Goal: Use online tool/utility: Utilize a website feature to perform a specific function

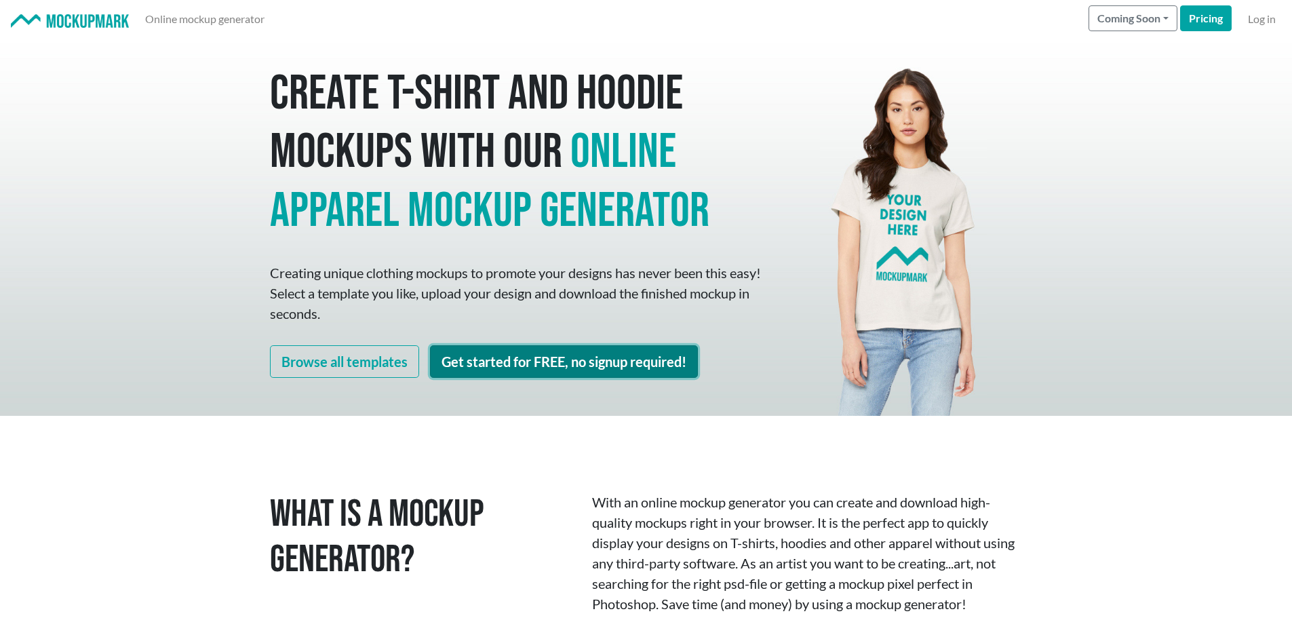
click at [539, 371] on link "Get started for FREE, no signup required!" at bounding box center [564, 361] width 268 height 33
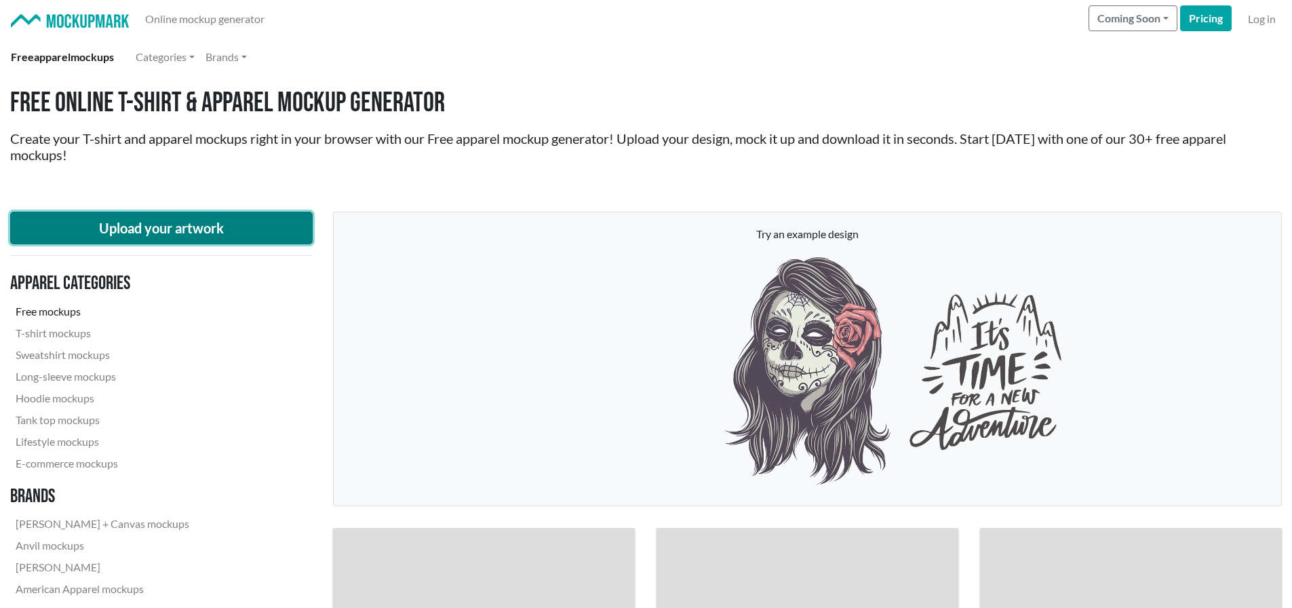
click at [207, 235] on button "Upload your artwork" at bounding box center [161, 228] width 303 height 33
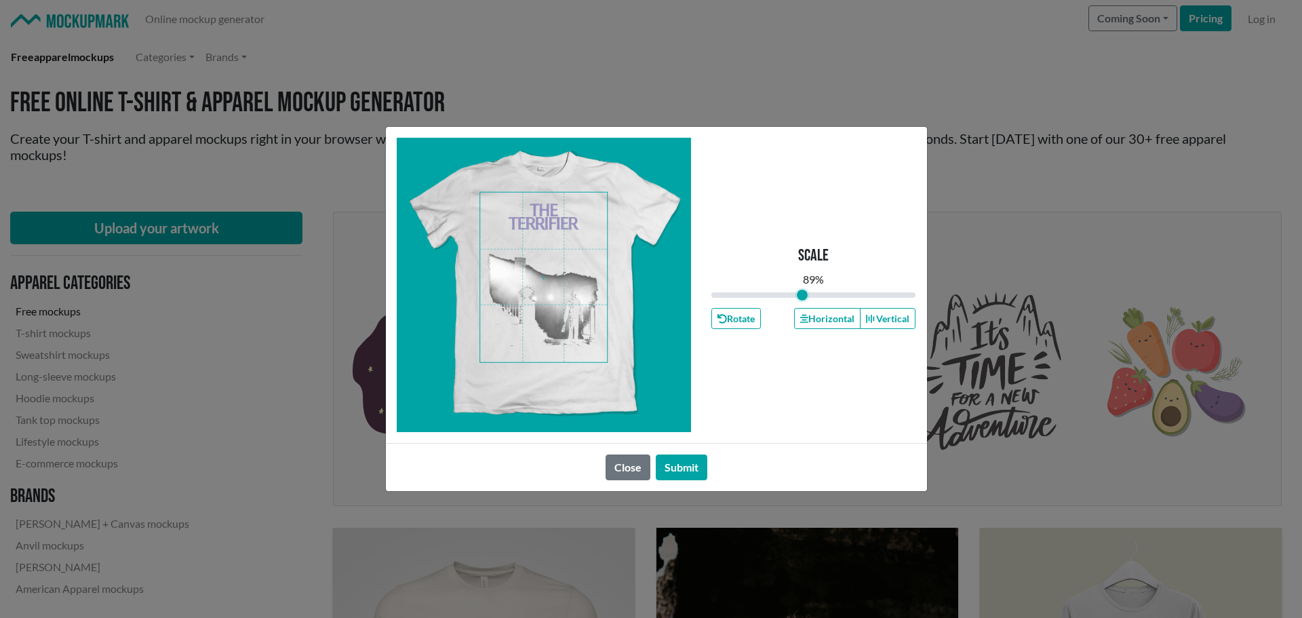
drag, startPoint x: 809, startPoint y: 293, endPoint x: 802, endPoint y: 294, distance: 6.8
click at [802, 294] on input "range" at bounding box center [814, 295] width 205 height 15
click at [827, 318] on button "Horizontal" at bounding box center [827, 318] width 66 height 21
click at [686, 470] on button "Submit" at bounding box center [682, 467] width 52 height 26
type input "0.89"
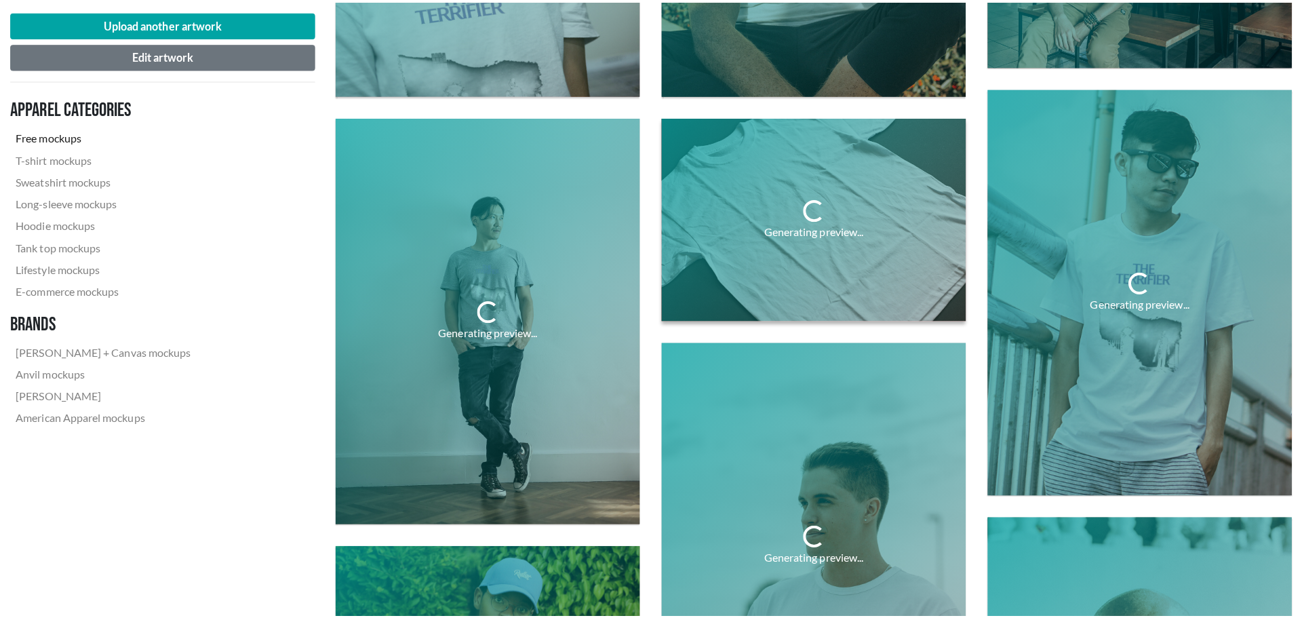
scroll to position [1289, 0]
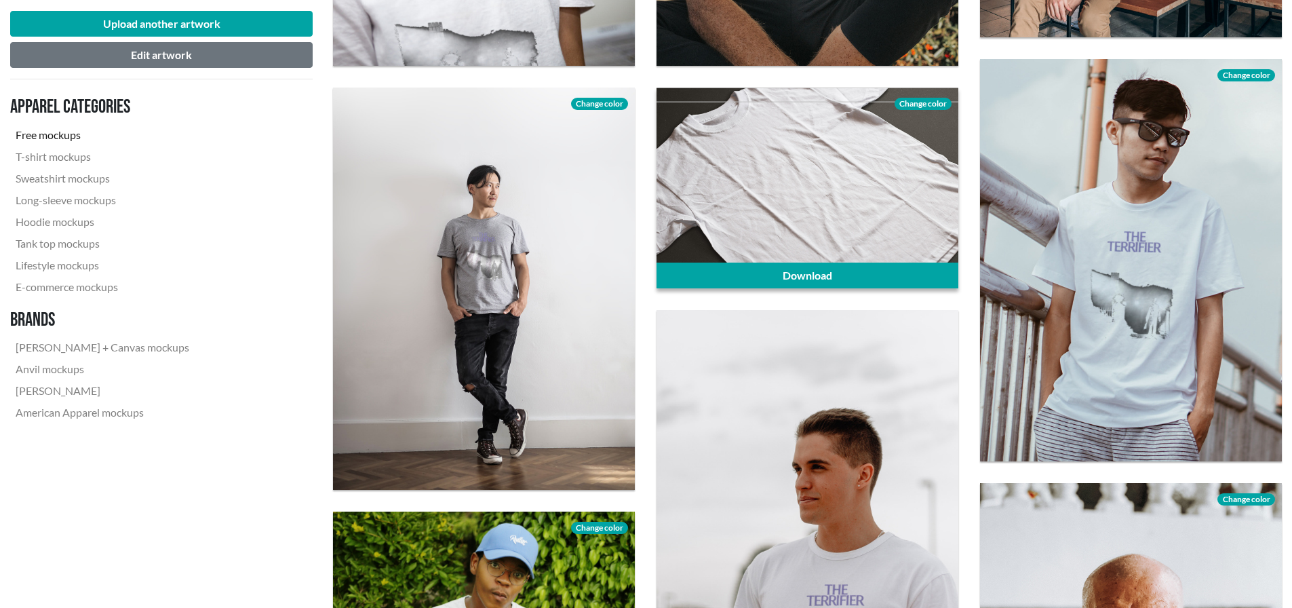
click at [922, 102] on span "Change color" at bounding box center [923, 104] width 57 height 12
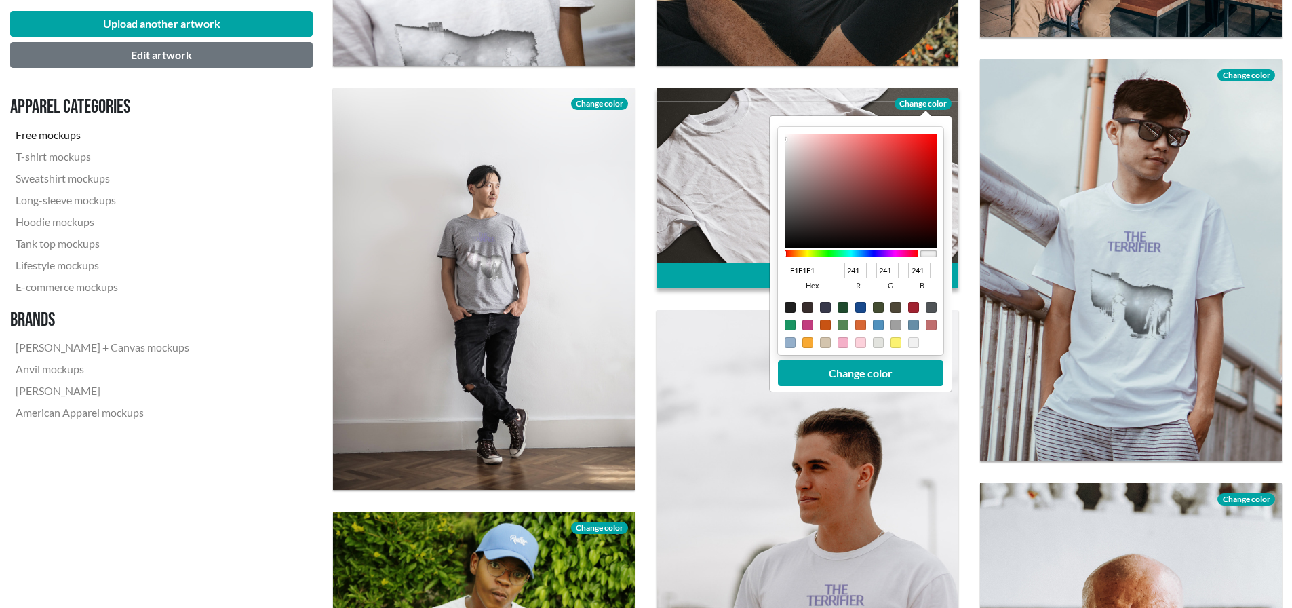
click at [787, 304] on div at bounding box center [790, 307] width 11 height 11
type input "1F1F1F"
type input "31"
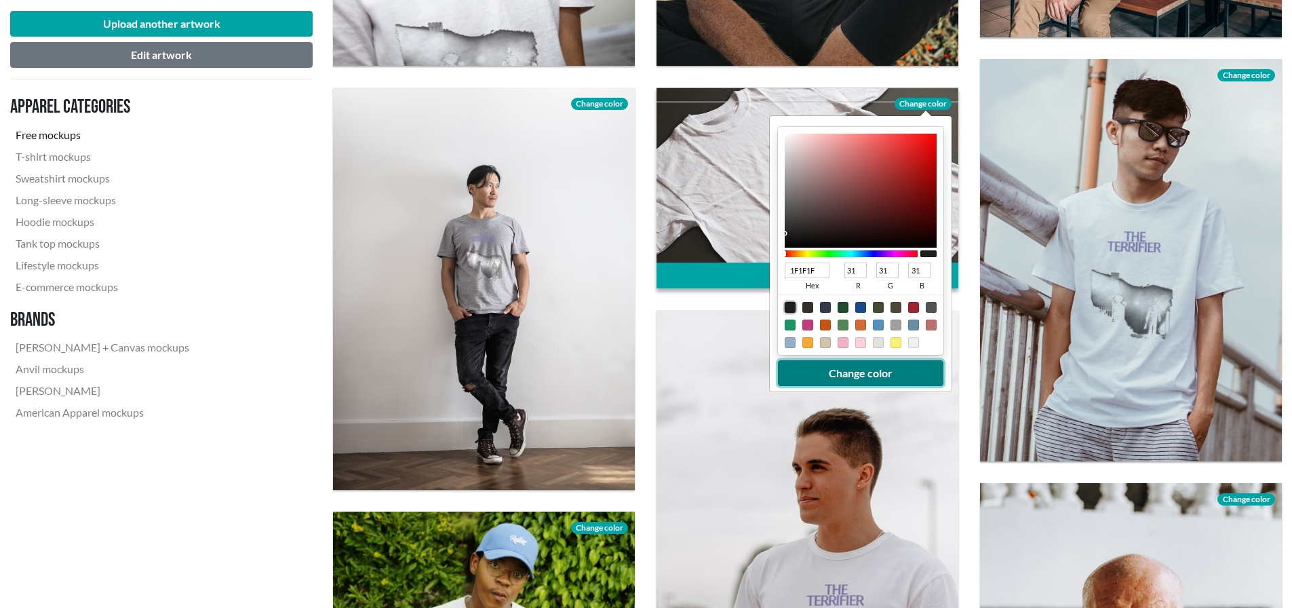
click at [838, 372] on button "Change color" at bounding box center [861, 373] width 166 height 26
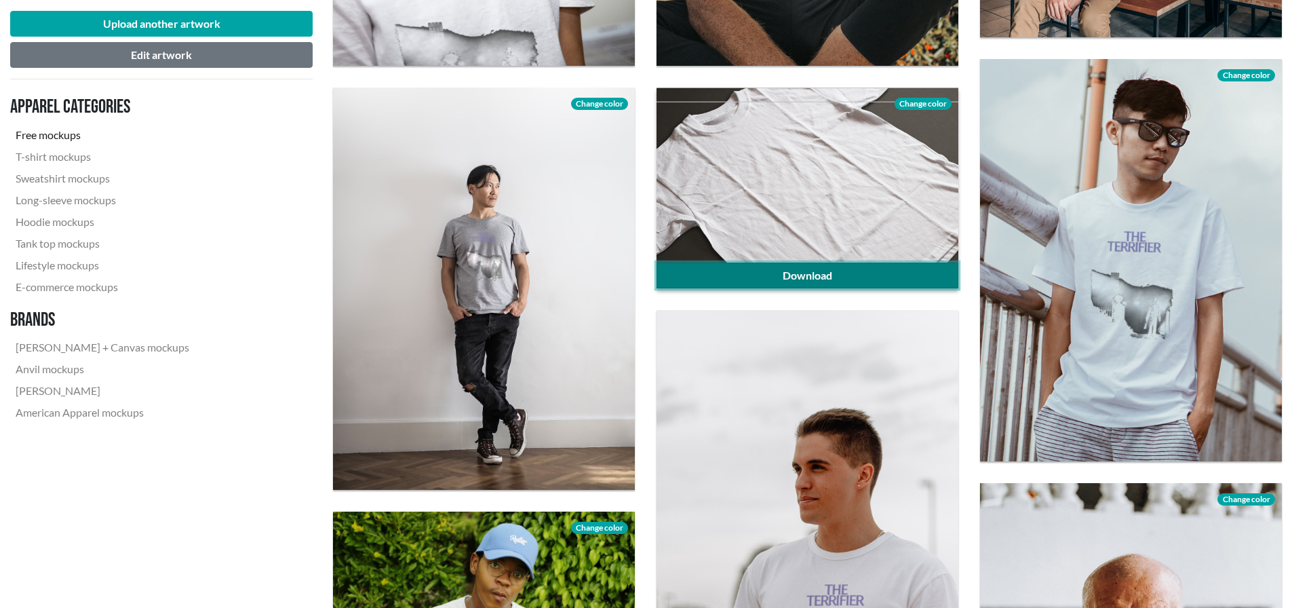
click at [857, 271] on link "Download" at bounding box center [808, 275] width 302 height 26
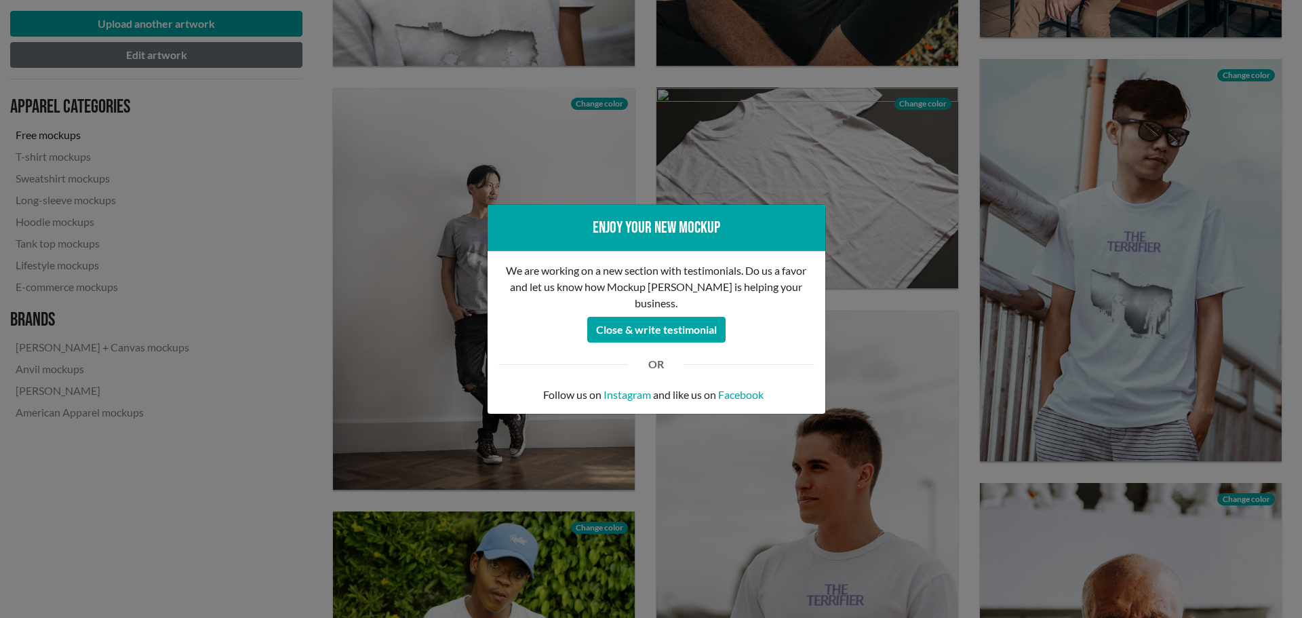
click at [912, 327] on div "Enjoy your new mockup We are working on a new section with testimonials. Do us …" at bounding box center [651, 309] width 1302 height 618
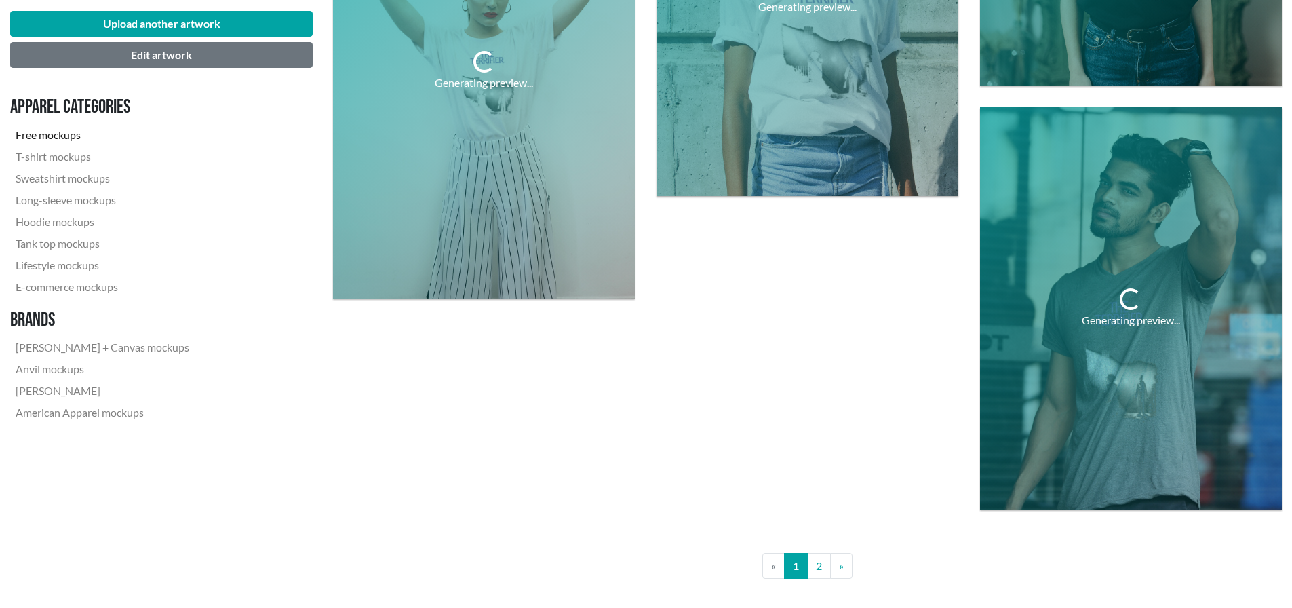
scroll to position [3256, 0]
